Goal: Transaction & Acquisition: Purchase product/service

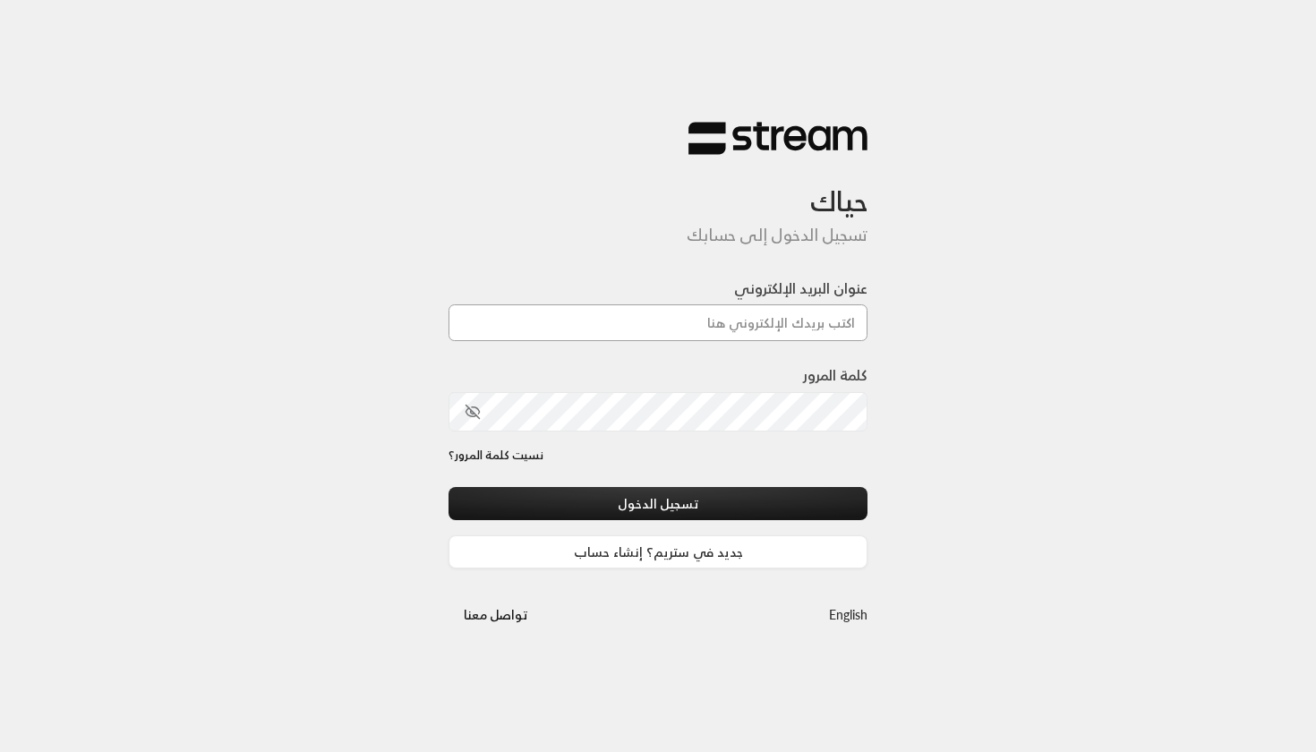
type input "[EMAIL_ADDRESS][DOMAIN_NAME]"
click at [658, 504] on button "تسجيل الدخول" at bounding box center [658, 503] width 419 height 33
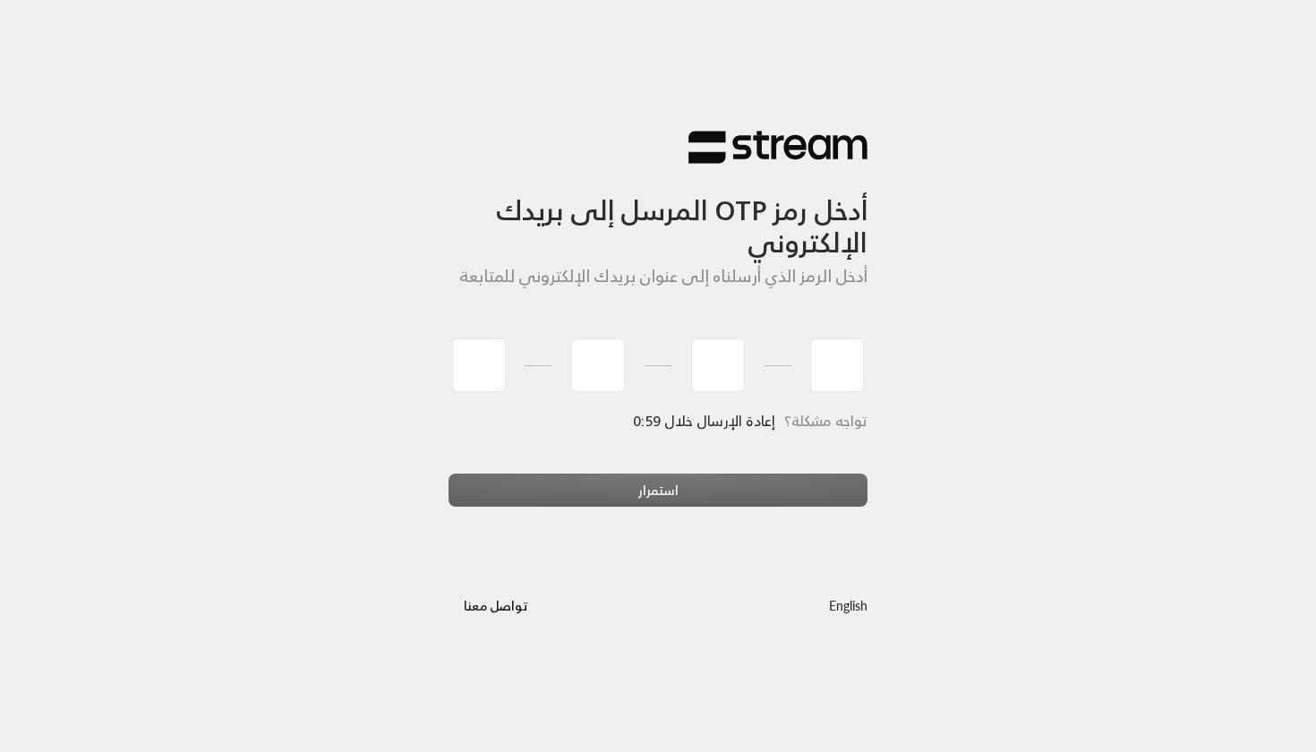
click at [657, 503] on div "استمرار" at bounding box center [658, 498] width 419 height 48
click at [472, 356] on input "tel" at bounding box center [479, 366] width 54 height 54
type input "9"
type input "6"
type input "9"
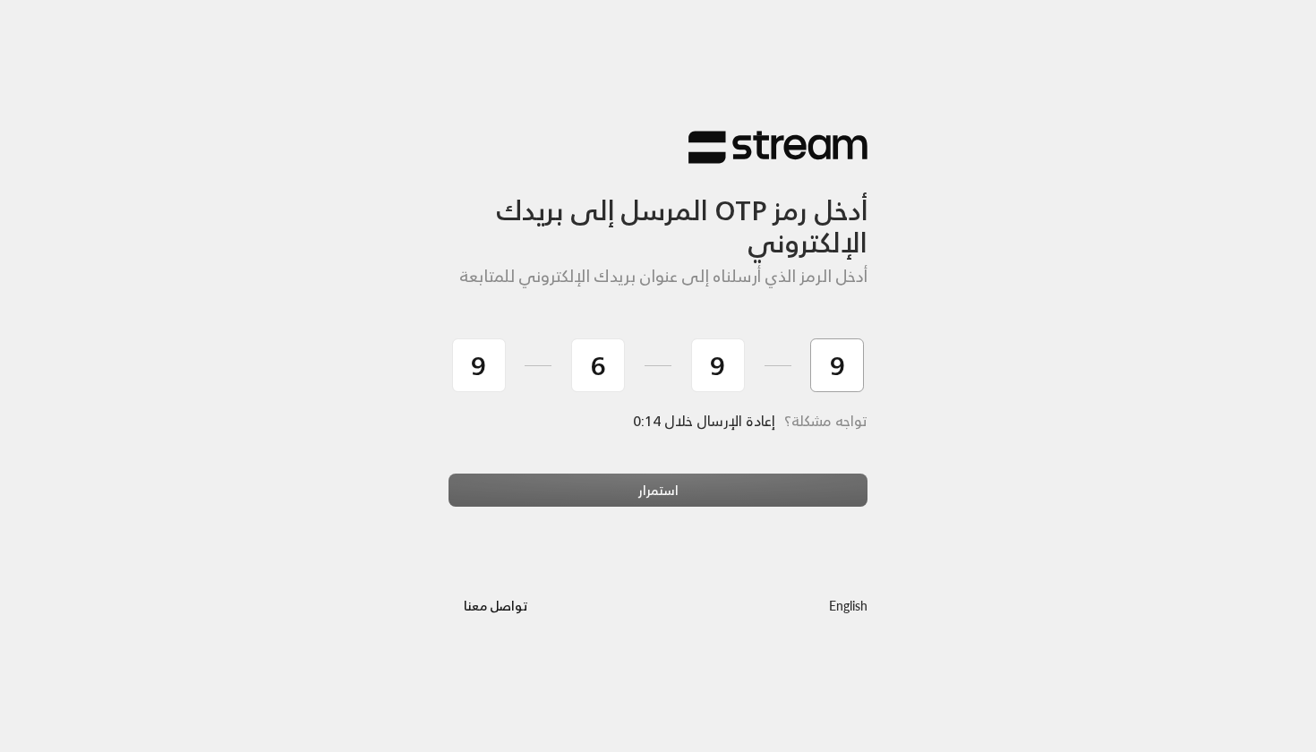
type input "9"
click at [544, 500] on div "استمرار" at bounding box center [658, 498] width 419 height 48
